Goal: Book appointment/travel/reservation

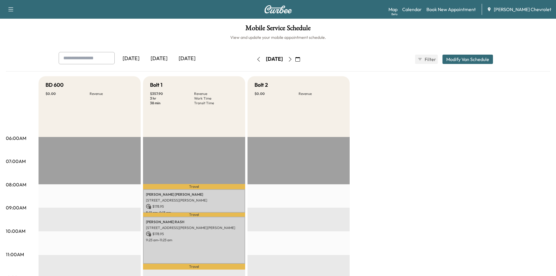
click at [300, 60] on icon "button" at bounding box center [297, 59] width 5 height 5
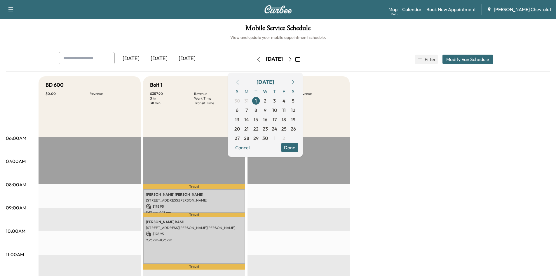
click at [295, 83] on icon "button" at bounding box center [293, 82] width 5 height 5
click at [267, 119] on span "13" at bounding box center [265, 119] width 4 height 7
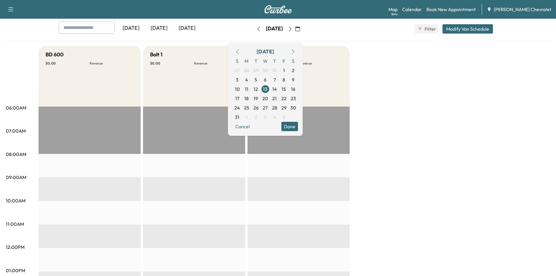
scroll to position [31, 0]
click at [298, 127] on button "Done" at bounding box center [289, 125] width 17 height 9
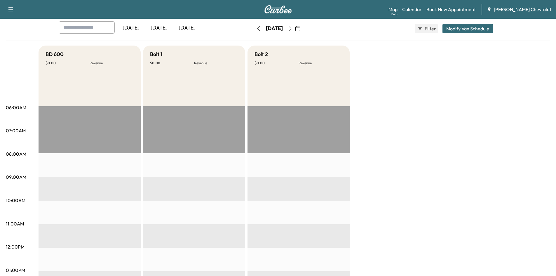
click at [291, 27] on icon "button" at bounding box center [290, 28] width 3 height 5
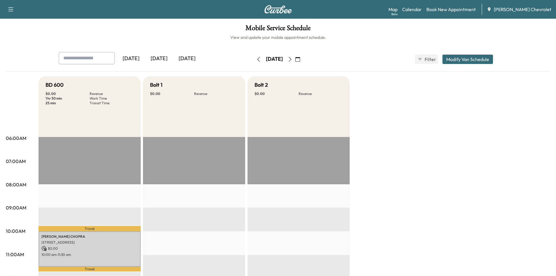
click at [292, 60] on icon "button" at bounding box center [290, 59] width 5 height 5
